Goal: Feedback & Contribution: Leave review/rating

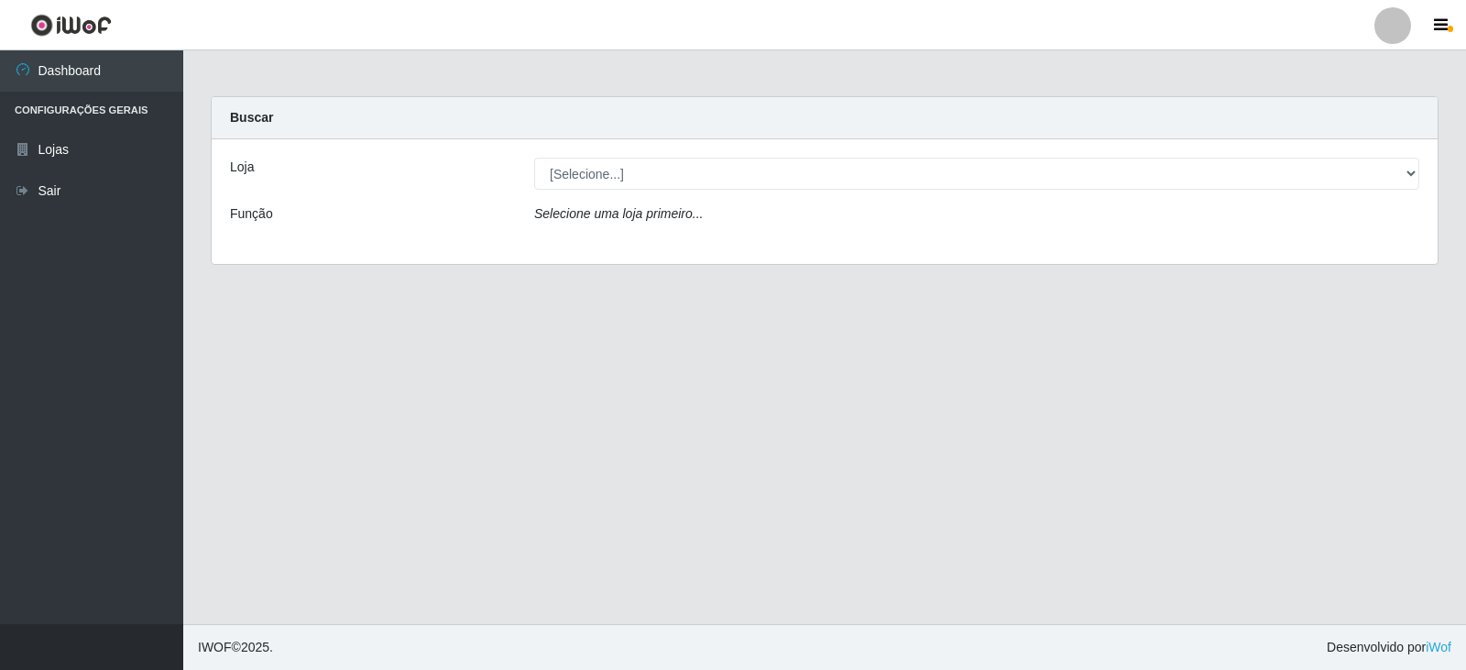
click at [662, 229] on div "Selecione uma loja primeiro..." at bounding box center [977, 217] width 913 height 27
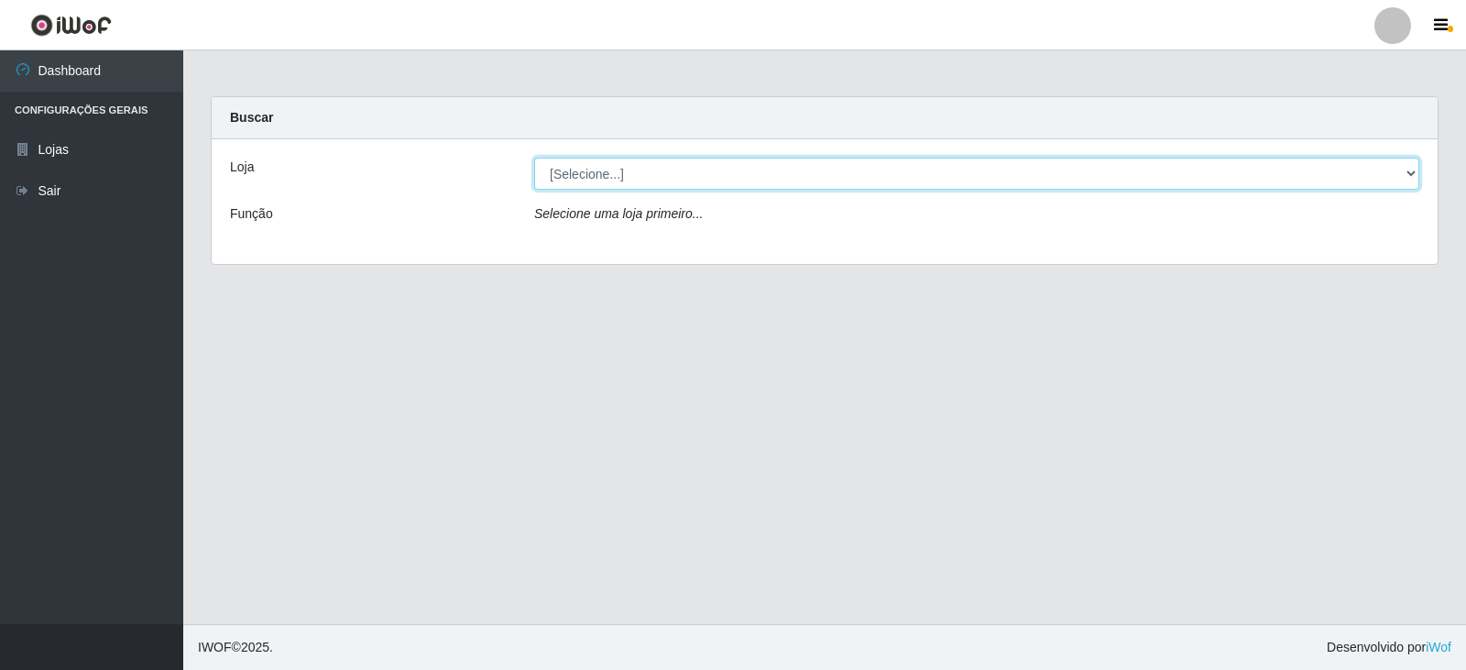
click at [657, 185] on select "[Selecione...] Queiroz Atacadão - Catolé do Rocha" at bounding box center [976, 174] width 885 height 32
select select "500"
click at [534, 158] on select "[Selecione...] Queiroz Atacadão - Catolé do Rocha" at bounding box center [976, 174] width 885 height 32
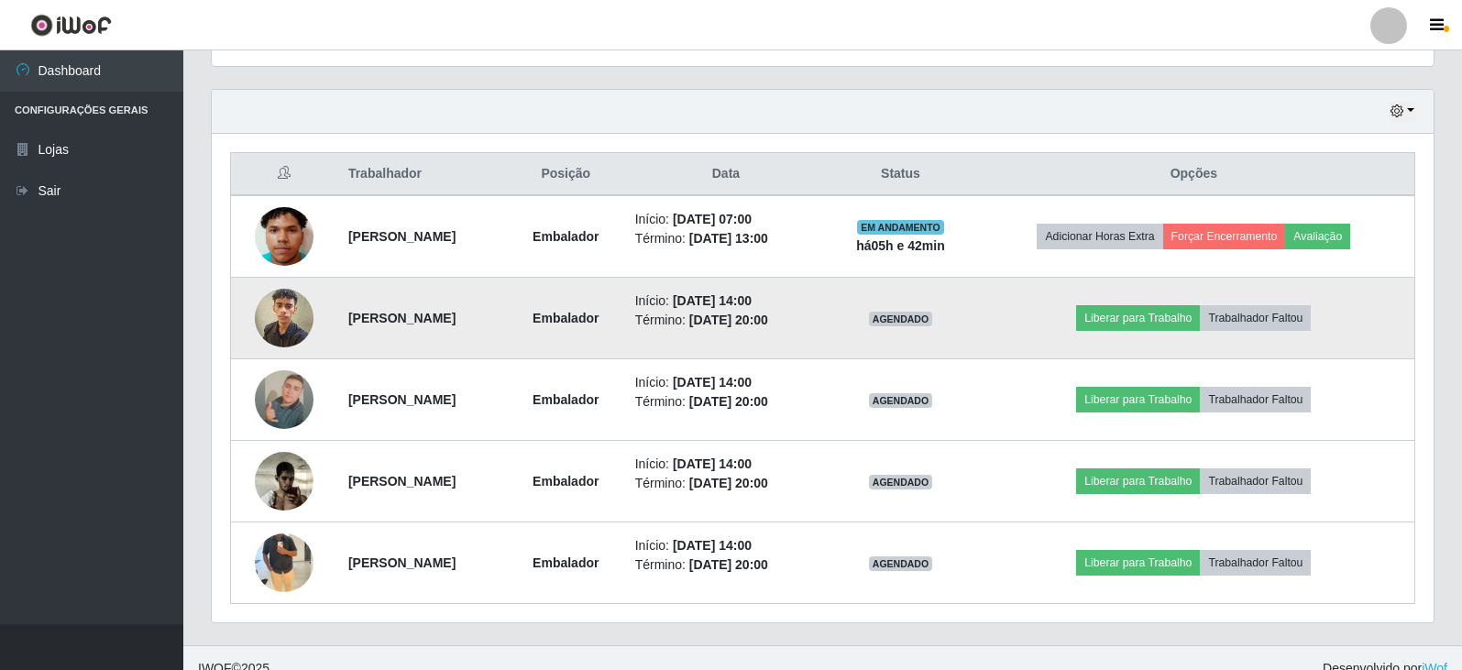
scroll to position [629, 0]
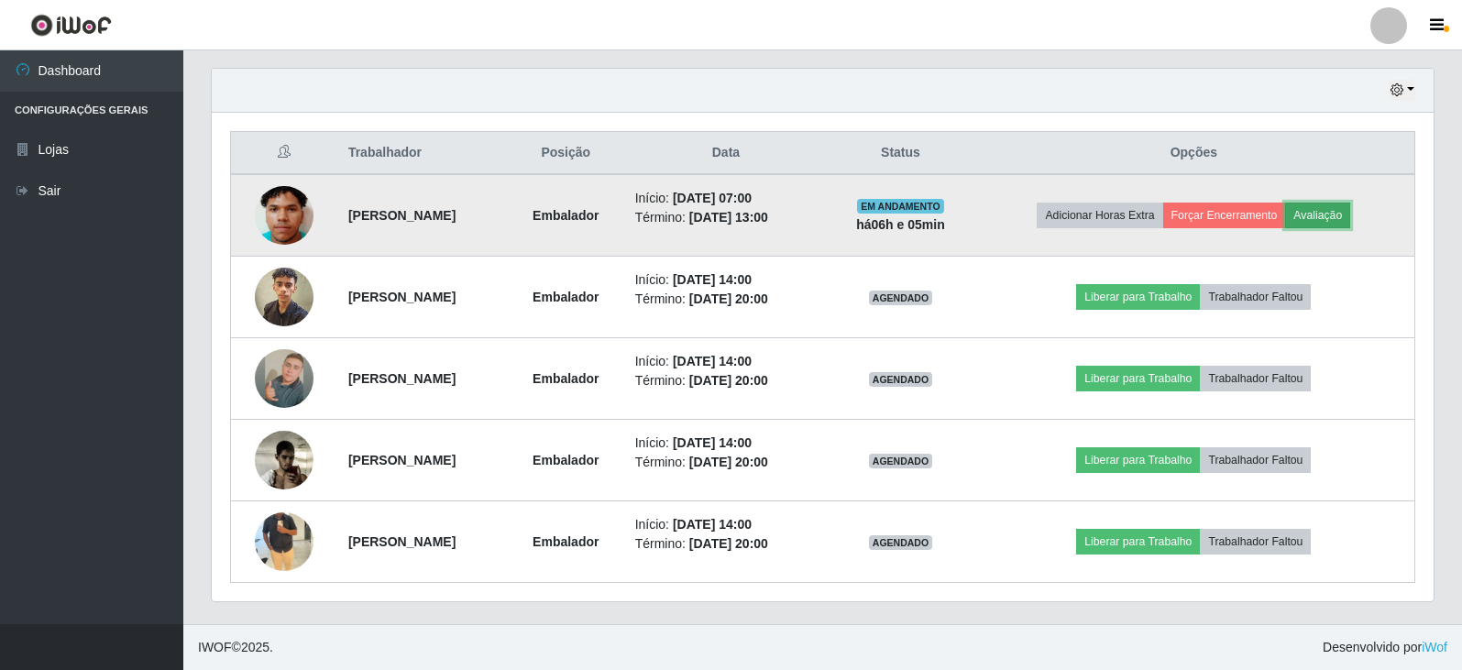
click at [1350, 213] on button "Avaliação" at bounding box center [1317, 216] width 65 height 26
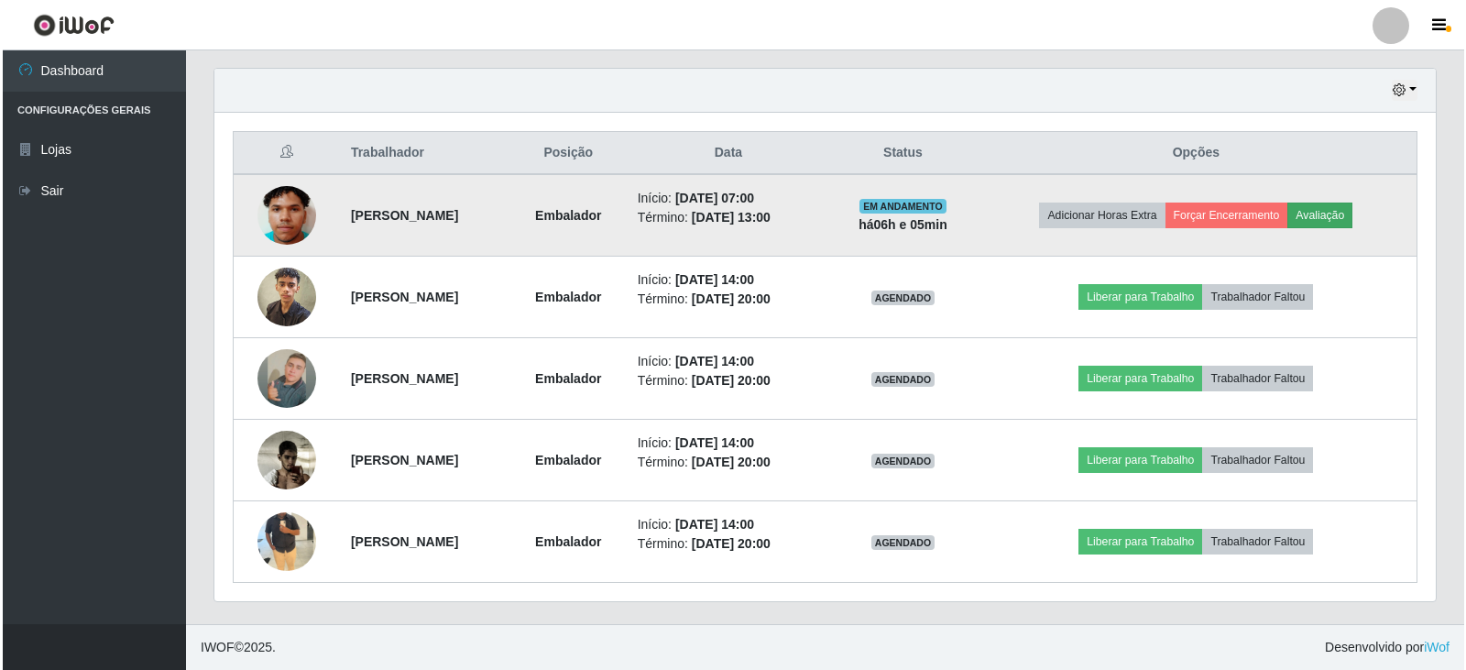
scroll to position [380, 1212]
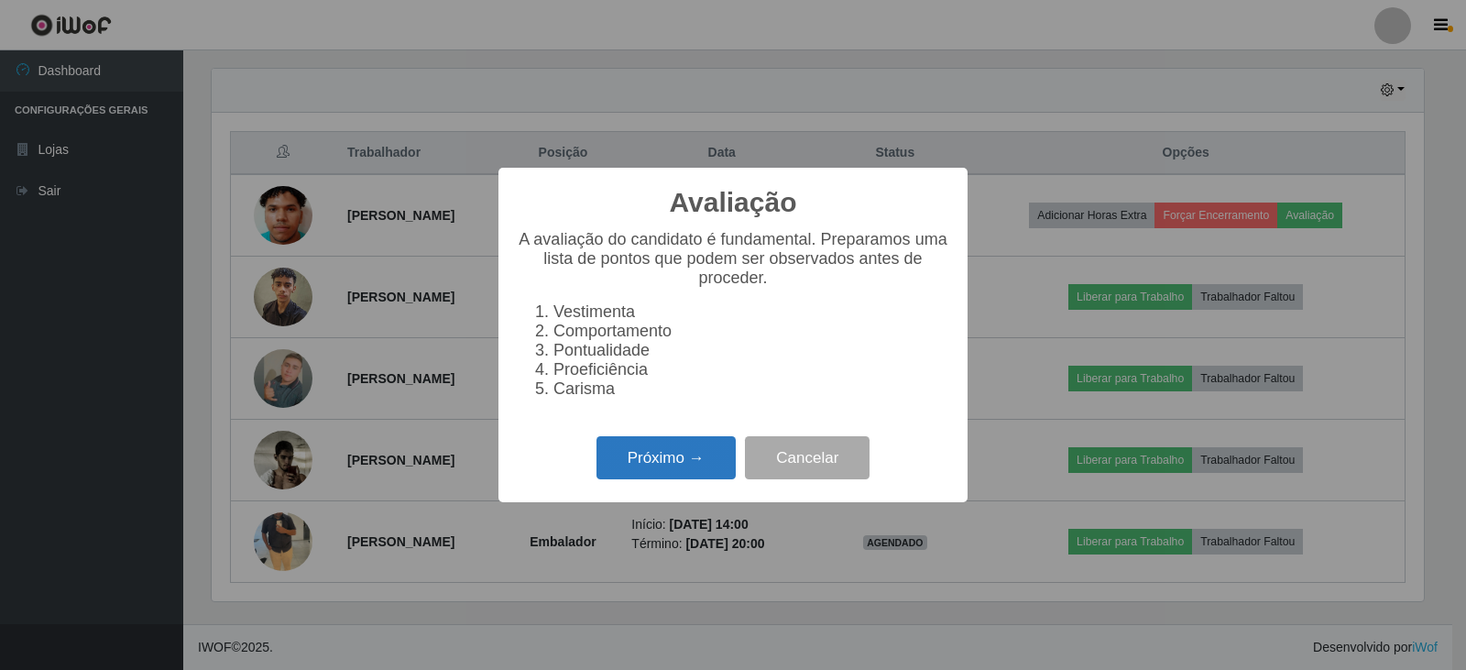
click at [659, 479] on button "Próximo →" at bounding box center [666, 457] width 139 height 43
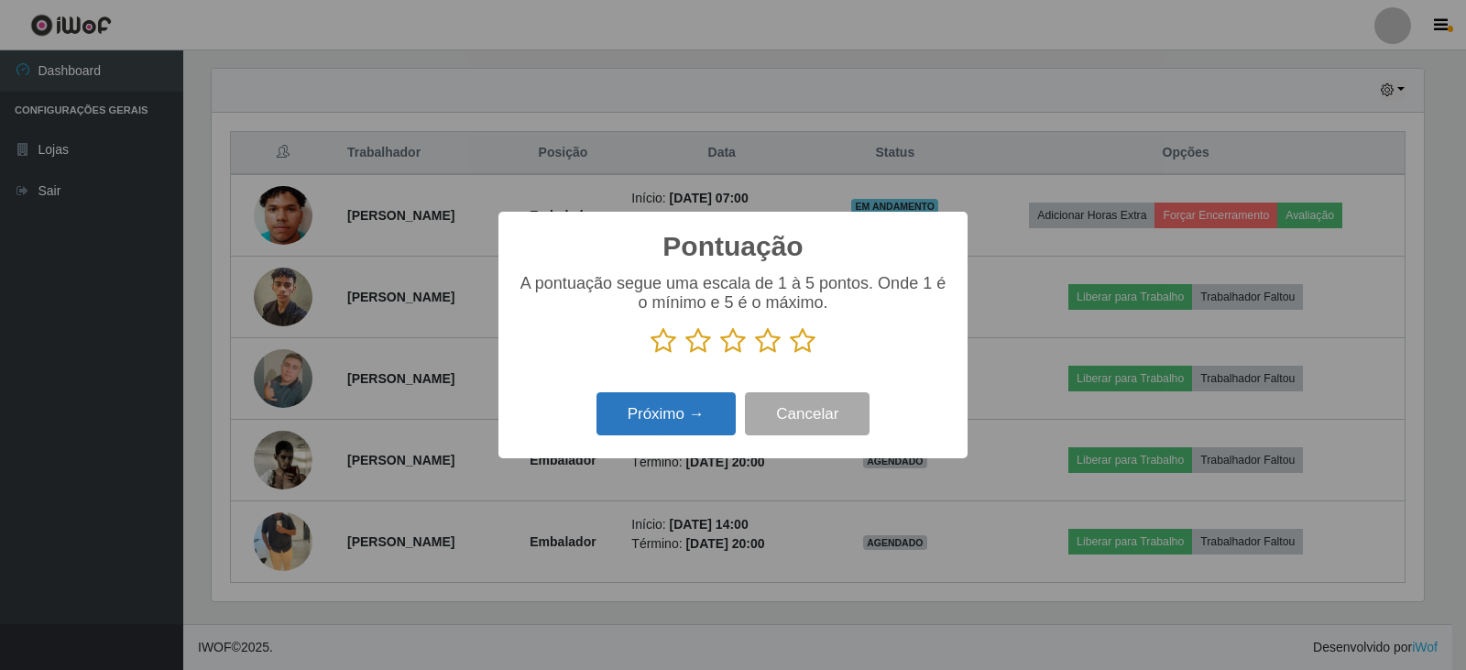
scroll to position [916063, 915230]
click at [736, 341] on icon at bounding box center [733, 340] width 26 height 27
click at [720, 355] on input "radio" at bounding box center [720, 355] width 0 height 0
click at [712, 411] on button "Próximo →" at bounding box center [666, 413] width 139 height 43
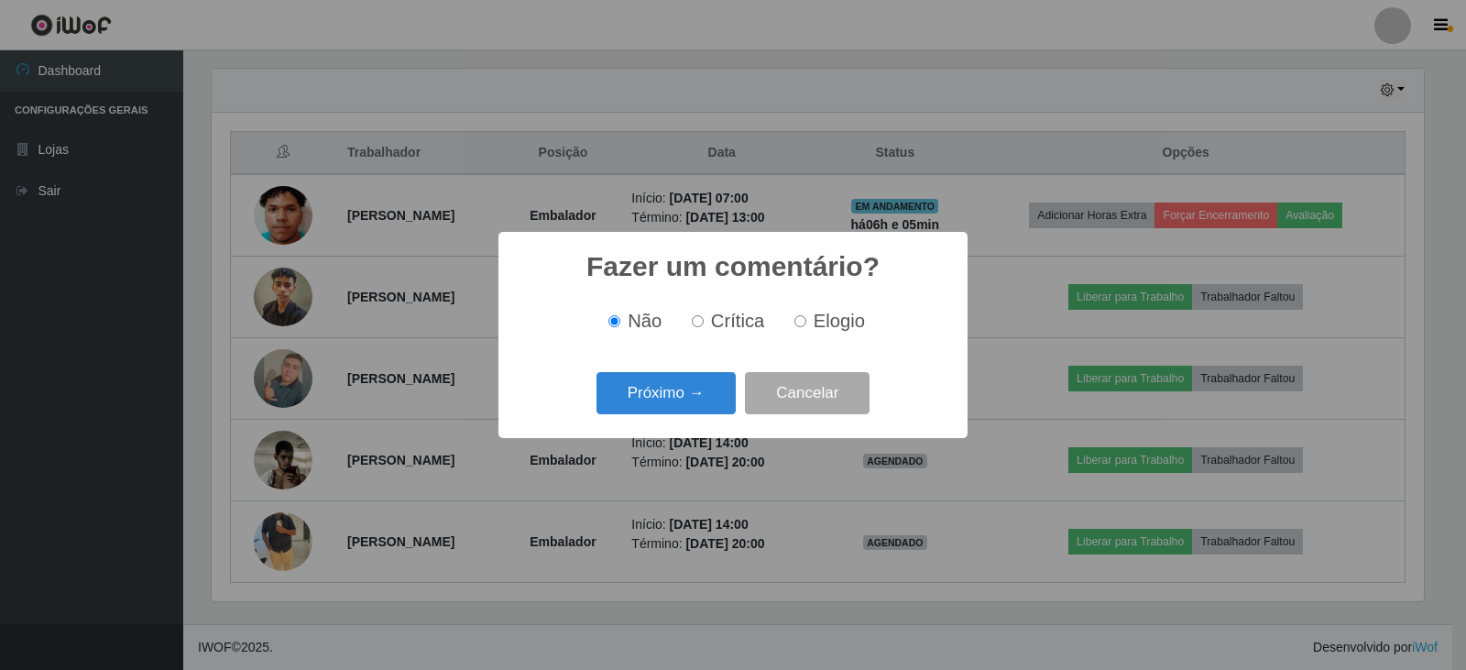
click at [803, 326] on input "Elogio" at bounding box center [801, 321] width 12 height 12
radio input "true"
click at [707, 399] on button "Próximo →" at bounding box center [666, 393] width 139 height 43
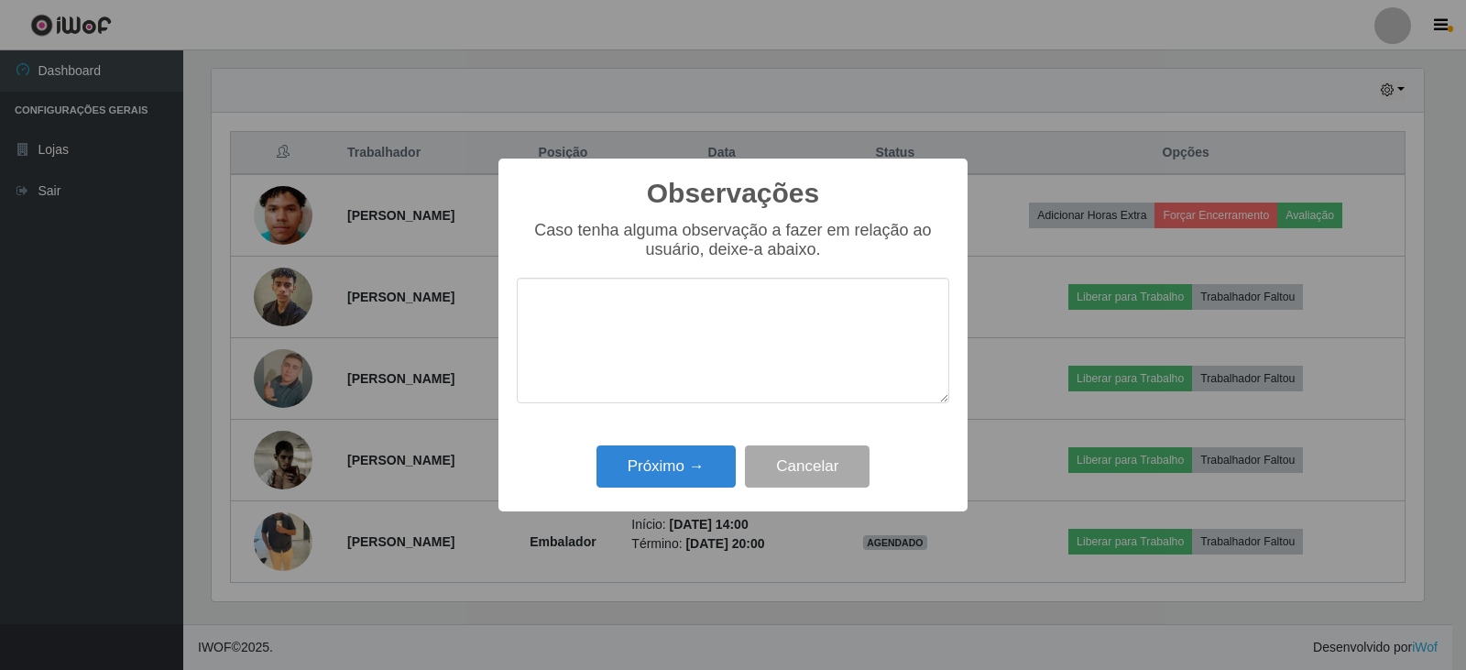
click at [666, 340] on textarea at bounding box center [733, 341] width 433 height 126
type textarea "K"
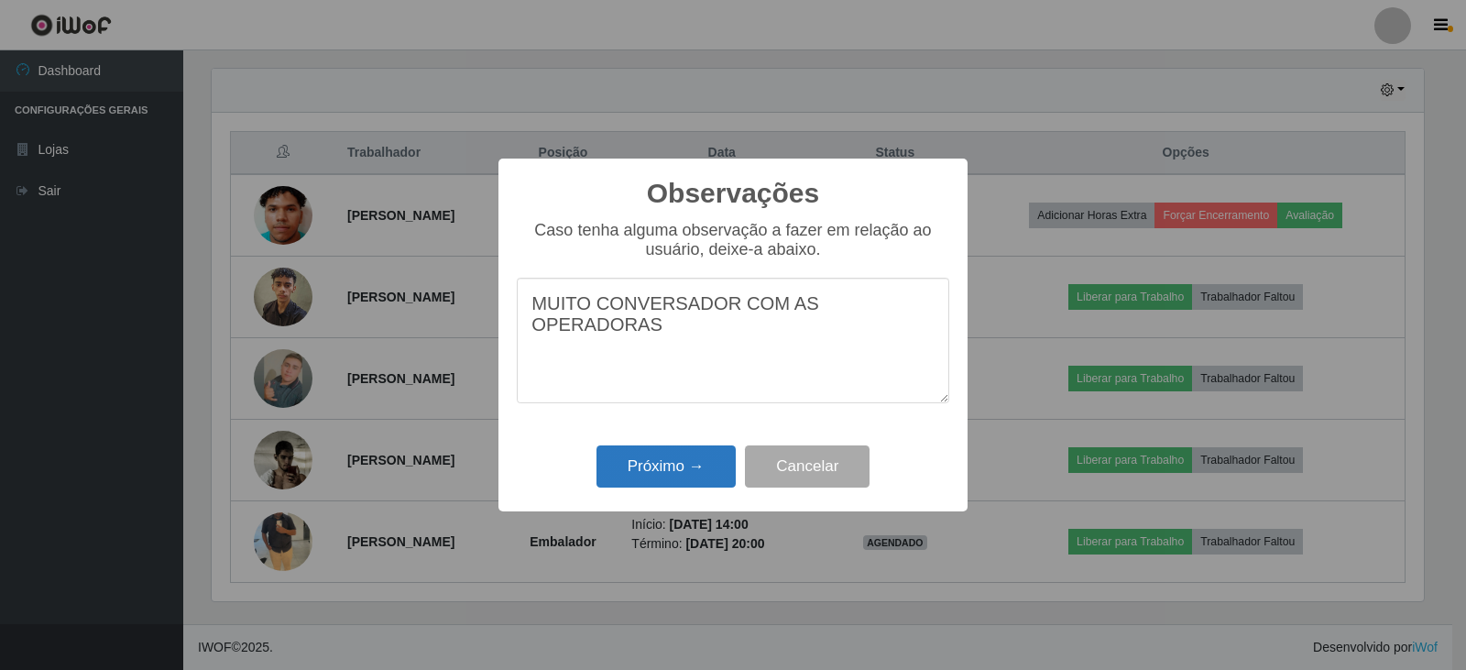
type textarea "MUITO CONVERSADOR COM AS OPERADORAS"
click at [681, 473] on button "Próximo →" at bounding box center [666, 466] width 139 height 43
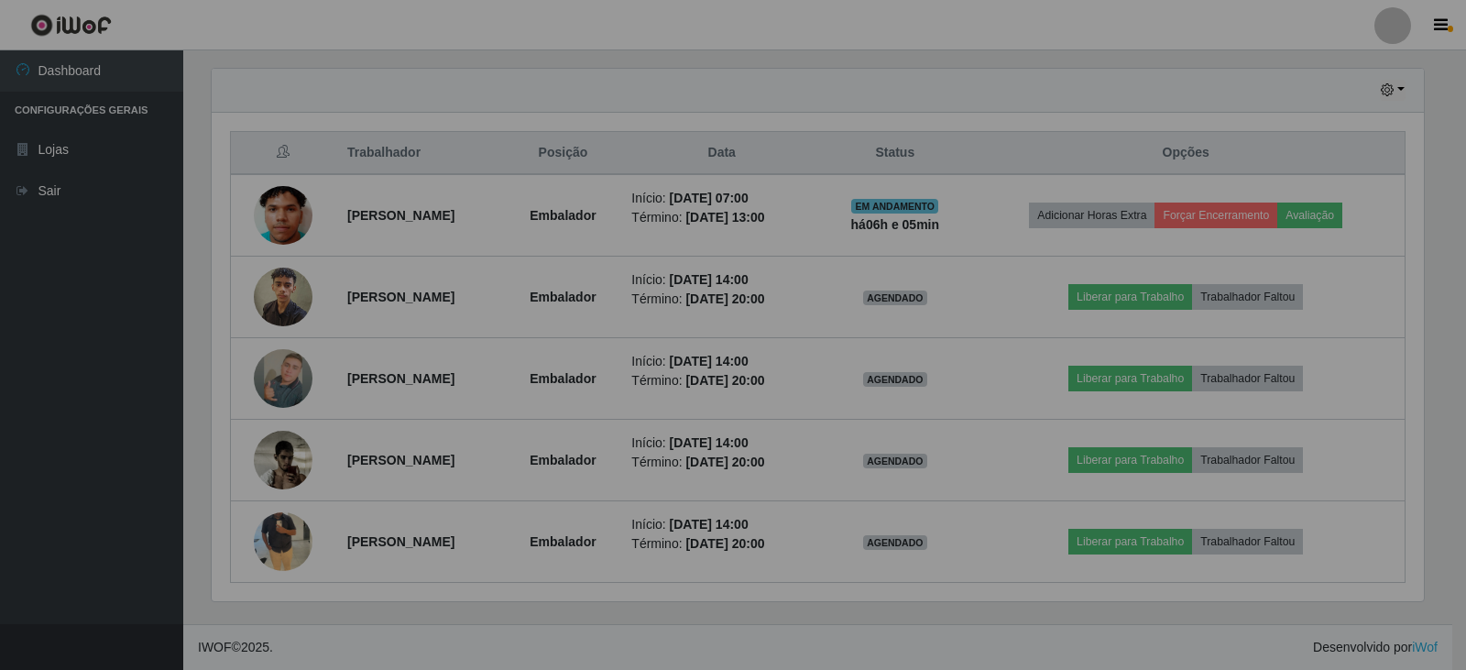
scroll to position [380, 1222]
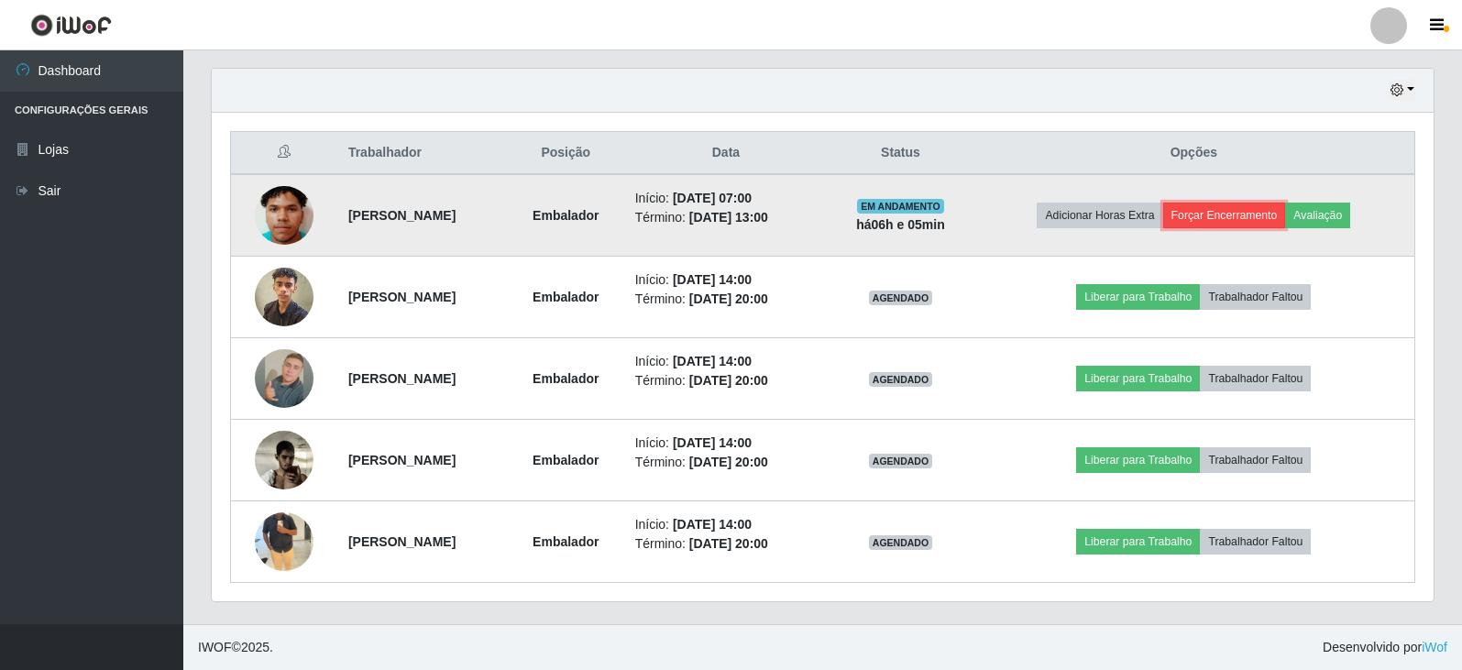
click at [1251, 214] on button "Forçar Encerramento" at bounding box center [1224, 216] width 123 height 26
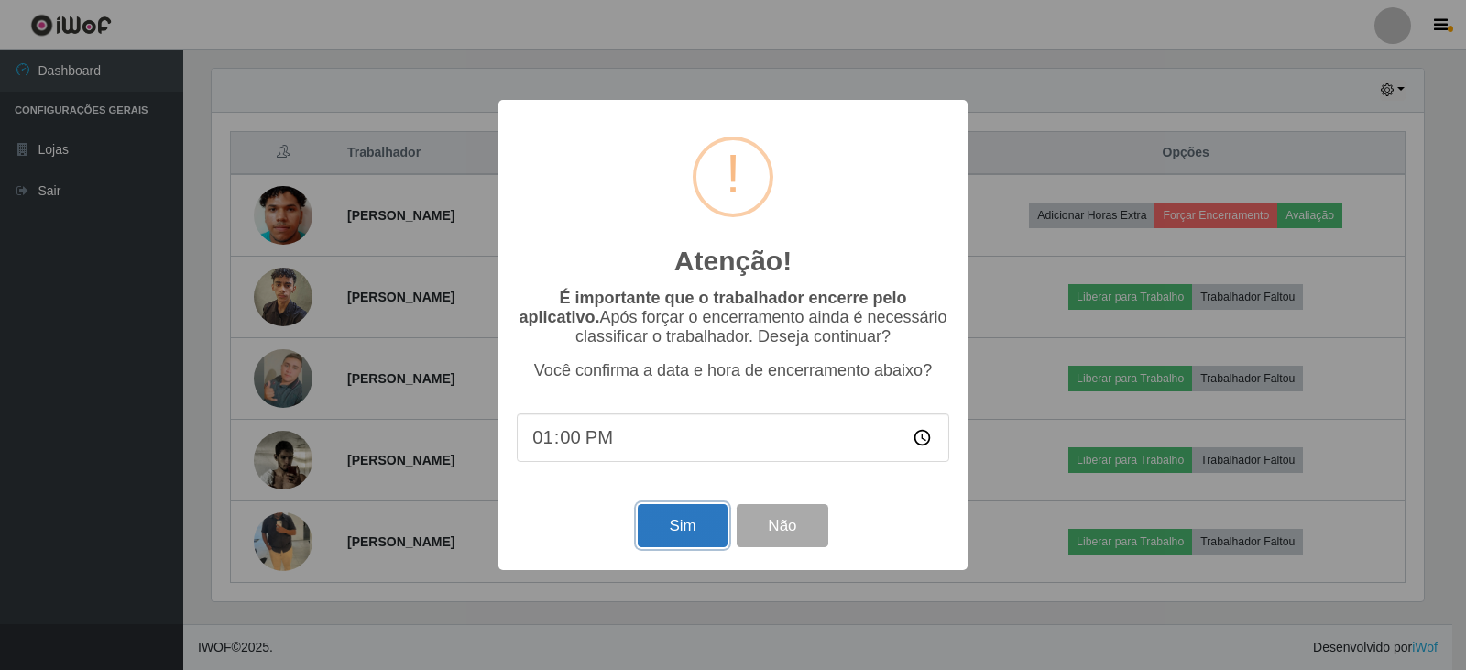
click at [675, 547] on button "Sim" at bounding box center [682, 525] width 89 height 43
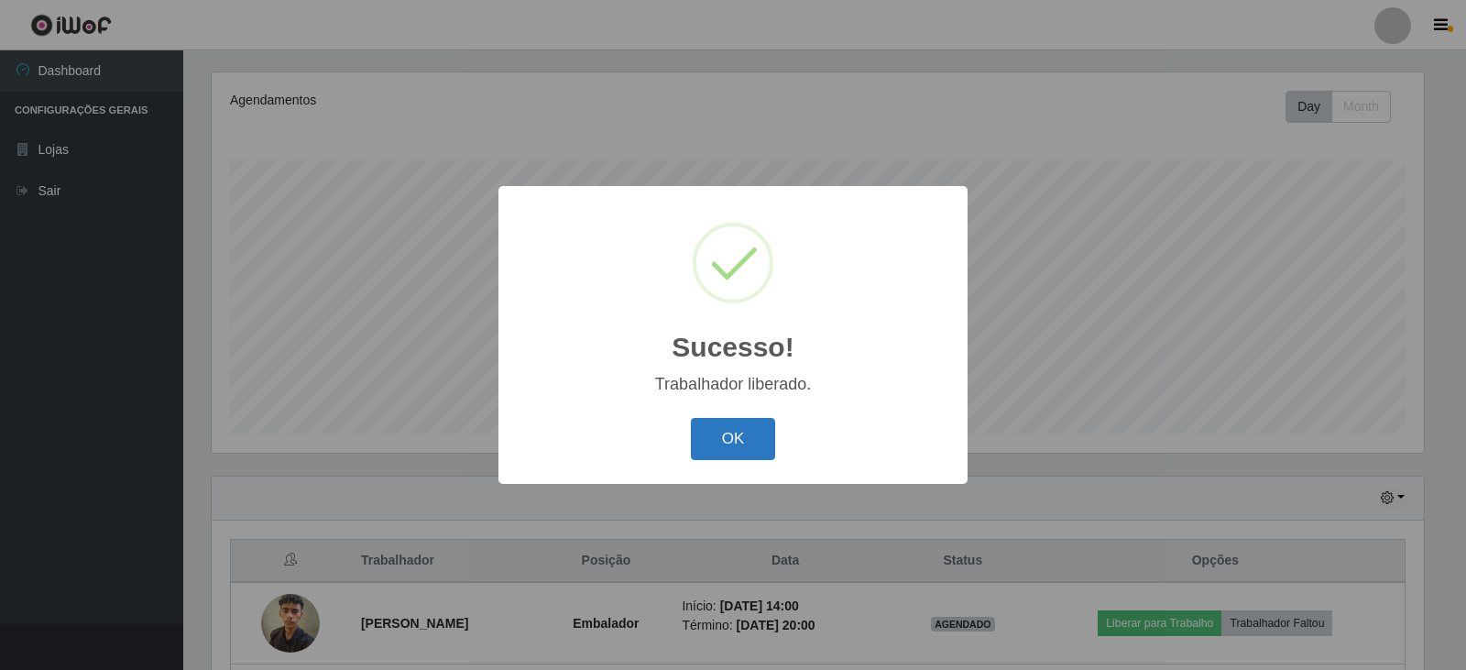
click at [718, 425] on button "OK" at bounding box center [733, 439] width 85 height 43
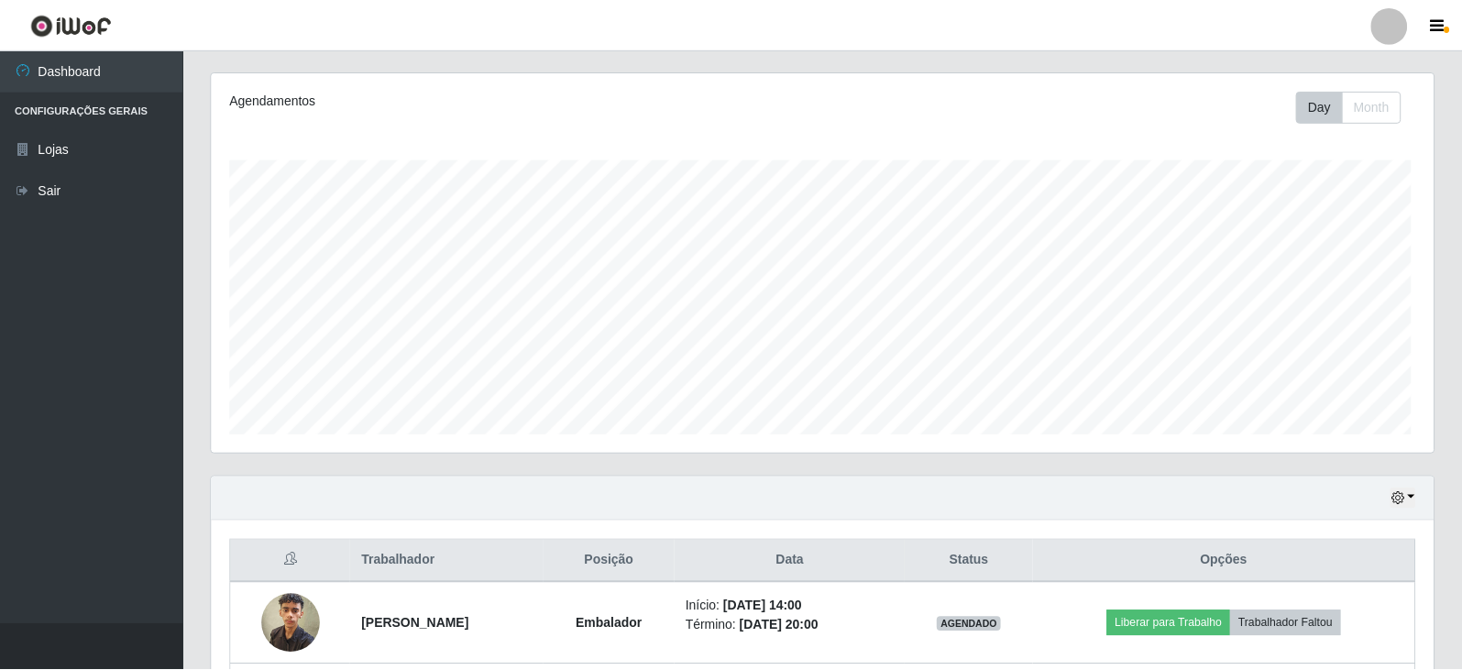
scroll to position [380, 1222]
